Goal: Task Accomplishment & Management: Manage account settings

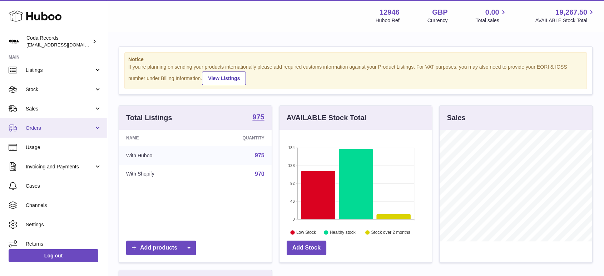
scroll to position [29, 0]
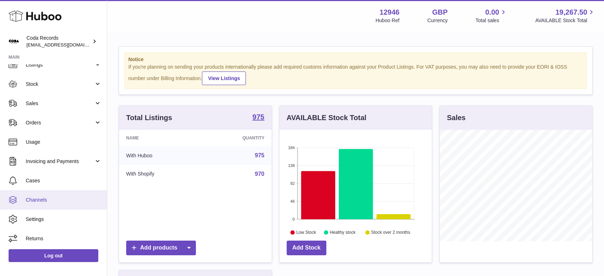
click at [43, 200] on span "Channels" at bounding box center [64, 199] width 76 height 7
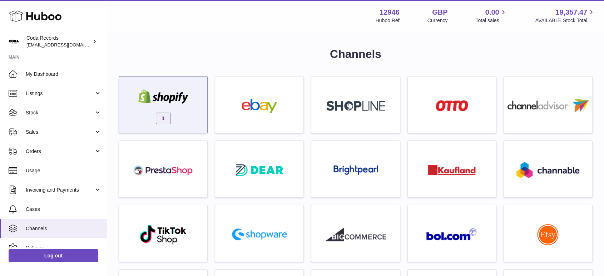
click at [195, 100] on div "1" at bounding box center [163, 107] width 81 height 46
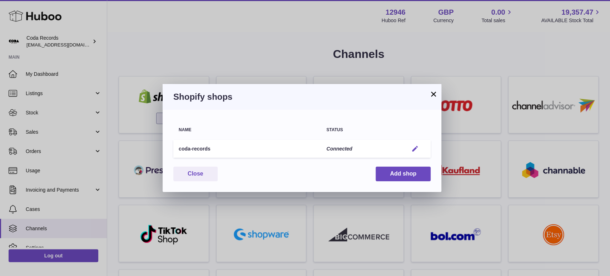
click at [416, 148] on em "button" at bounding box center [415, 149] width 8 height 8
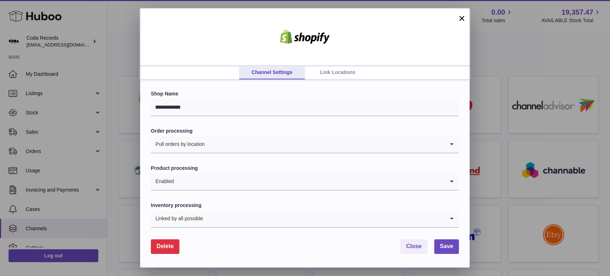
click at [166, 249] on span "Delete" at bounding box center [164, 246] width 17 height 6
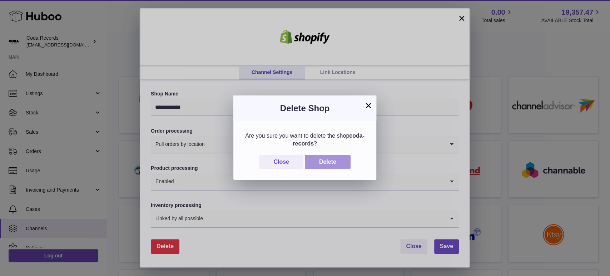
click at [343, 162] on button "Delete" at bounding box center [328, 162] width 46 height 15
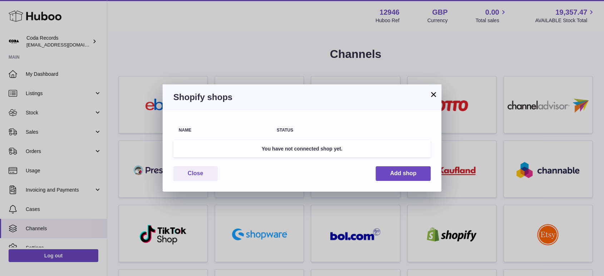
click at [434, 92] on button "×" at bounding box center [433, 94] width 9 height 9
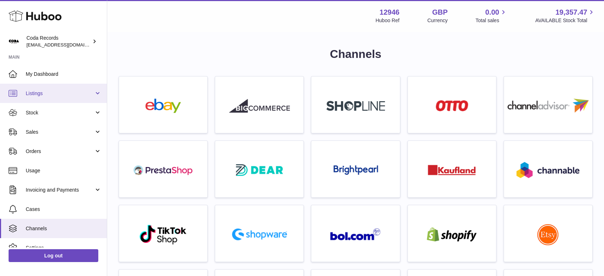
click at [40, 97] on link "Listings" at bounding box center [53, 93] width 107 height 19
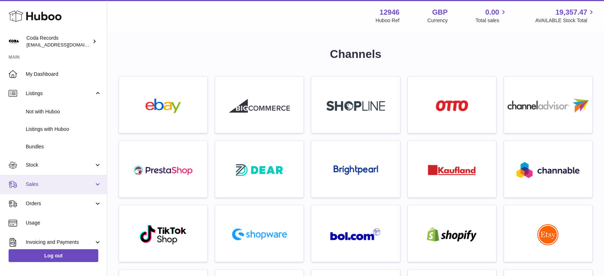
click at [43, 182] on span "Sales" at bounding box center [60, 184] width 68 height 7
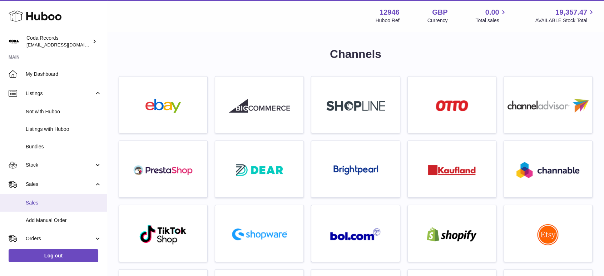
click at [53, 202] on span "Sales" at bounding box center [64, 202] width 76 height 7
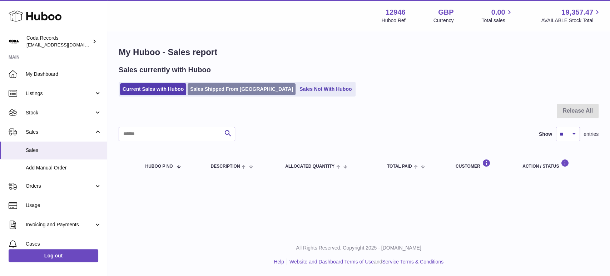
click at [215, 86] on link "Sales Shipped From Huboo" at bounding box center [242, 89] width 108 height 12
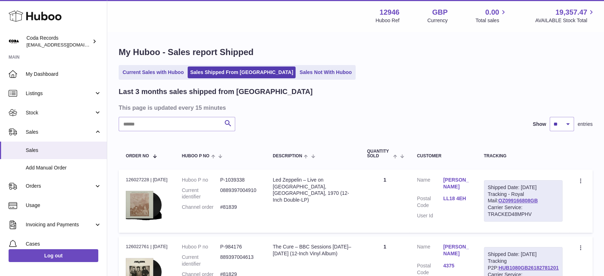
click at [164, 79] on ul "Current Sales with Huboo Sales Shipped From Huboo Sales Not With Huboo" at bounding box center [237, 72] width 237 height 15
click at [164, 74] on link "Current Sales with Huboo" at bounding box center [153, 72] width 66 height 12
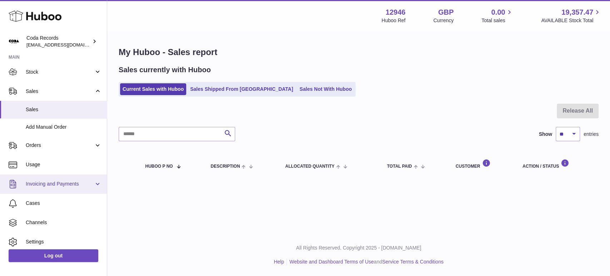
scroll to position [64, 0]
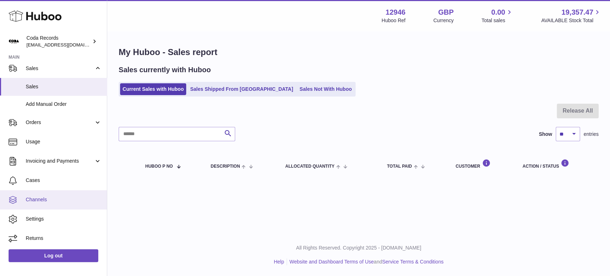
click at [50, 196] on span "Channels" at bounding box center [64, 199] width 76 height 7
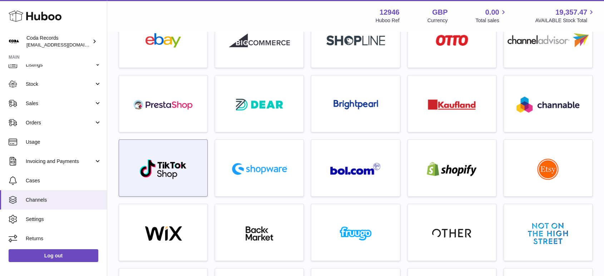
scroll to position [79, 0]
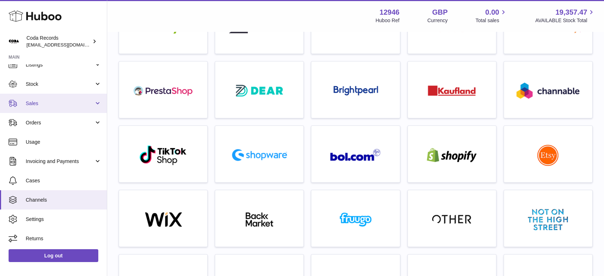
click at [44, 108] on link "Sales" at bounding box center [53, 103] width 107 height 19
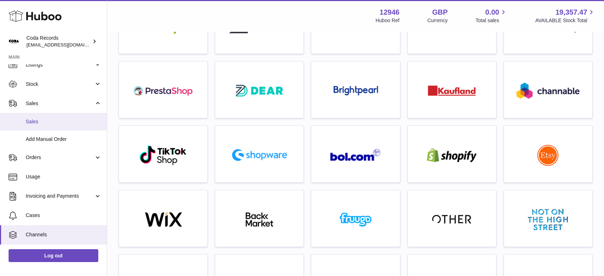
click at [51, 123] on span "Sales" at bounding box center [64, 121] width 76 height 7
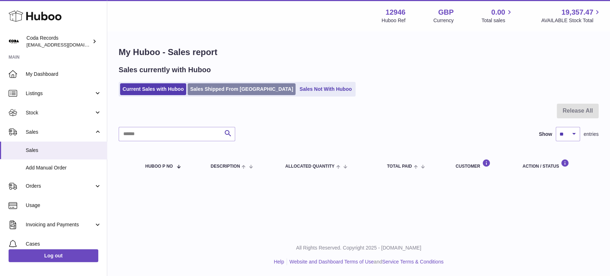
click at [216, 90] on link "Sales Shipped From [GEOGRAPHIC_DATA]" at bounding box center [242, 89] width 108 height 12
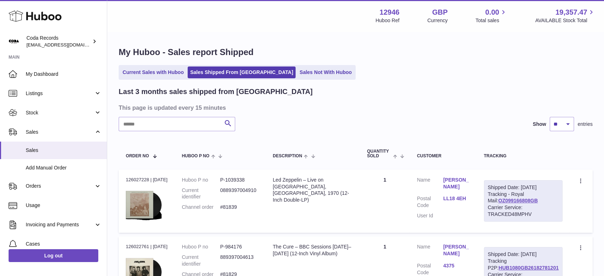
click at [155, 79] on ul "Current Sales with Huboo Sales Shipped From [GEOGRAPHIC_DATA] Sales Not With Hu…" at bounding box center [237, 72] width 237 height 15
click at [155, 68] on link "Current Sales with Huboo" at bounding box center [153, 72] width 66 height 12
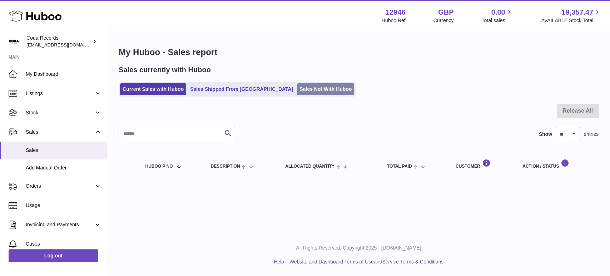
click at [297, 90] on link "Sales Not With Huboo" at bounding box center [325, 89] width 57 height 12
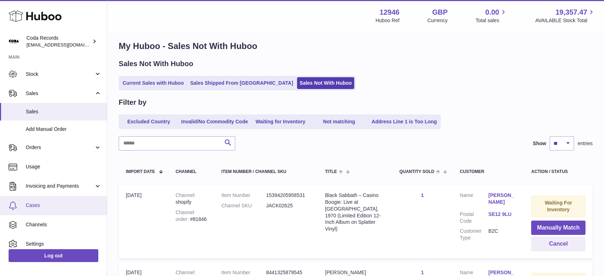
scroll to position [64, 0]
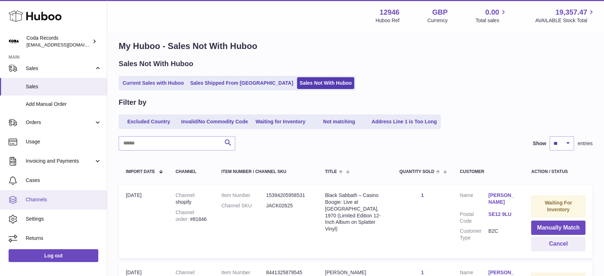
click at [40, 198] on span "Channels" at bounding box center [64, 199] width 76 height 7
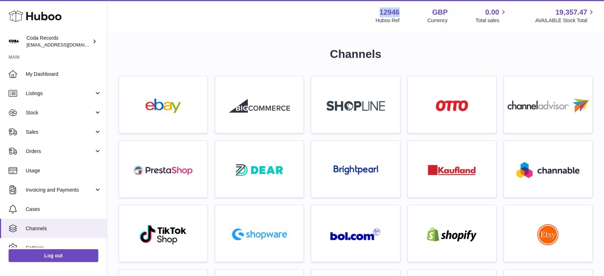
drag, startPoint x: 399, startPoint y: 11, endPoint x: 371, endPoint y: 11, distance: 27.5
click at [375, 11] on div "12946 Huboo Ref GBP Currency 0.00 Total sales 19,357.47 AVAILABLE Stock Total" at bounding box center [485, 16] width 220 height 16
copy strong "12946"
